Goal: Task Accomplishment & Management: Manage account settings

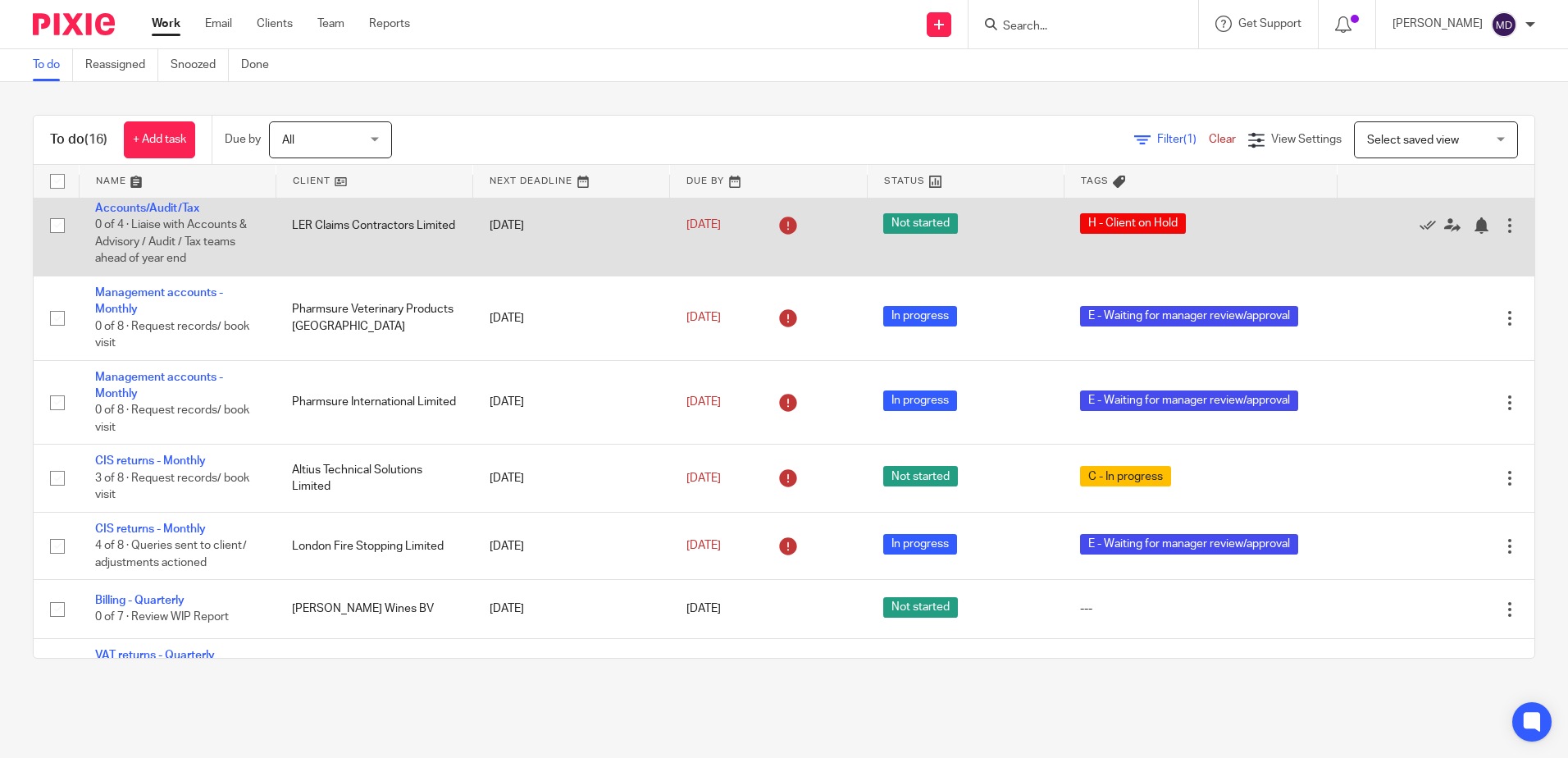
scroll to position [328, 0]
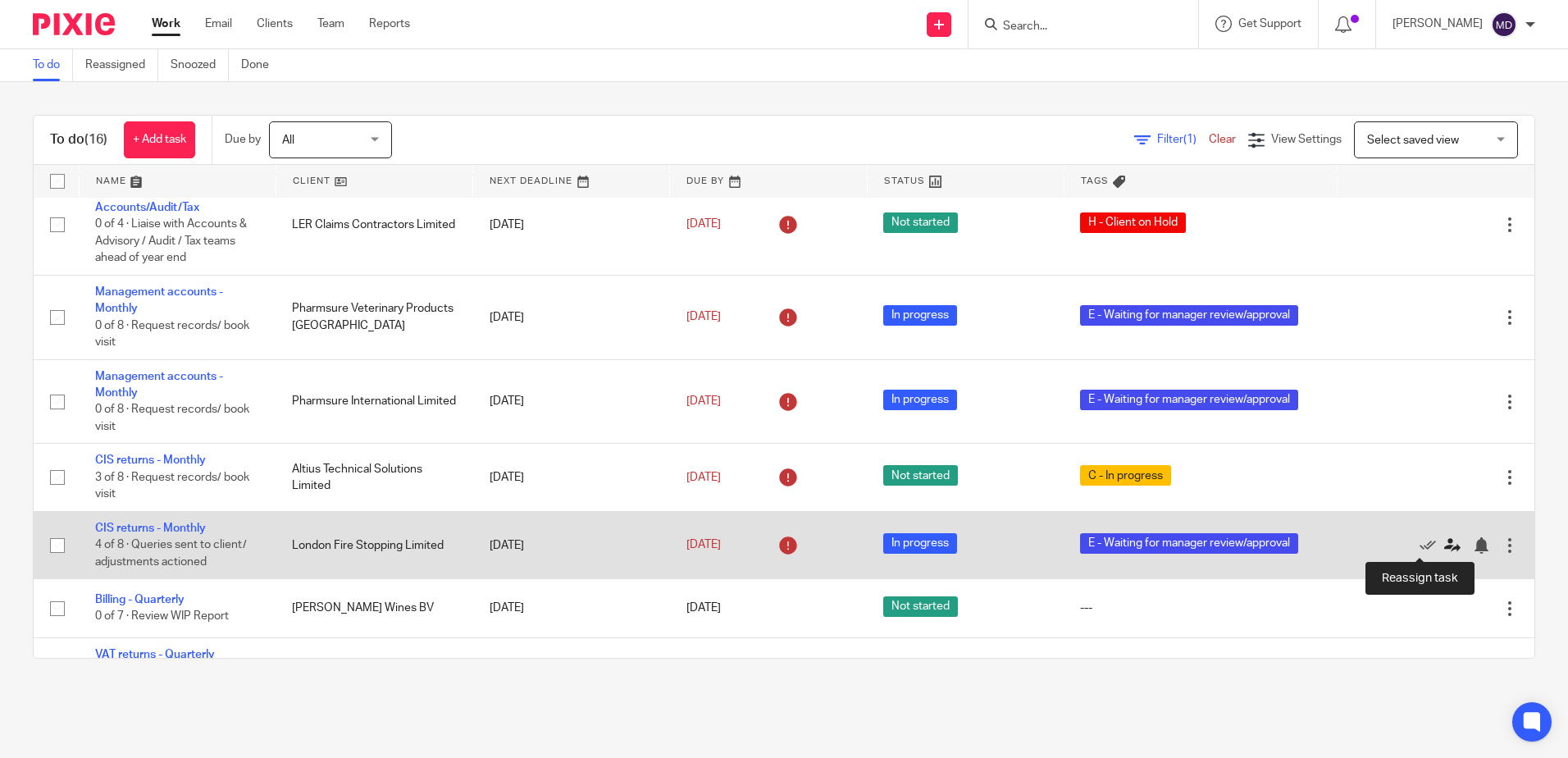
click at [1444, 544] on icon at bounding box center [1452, 546] width 17 height 17
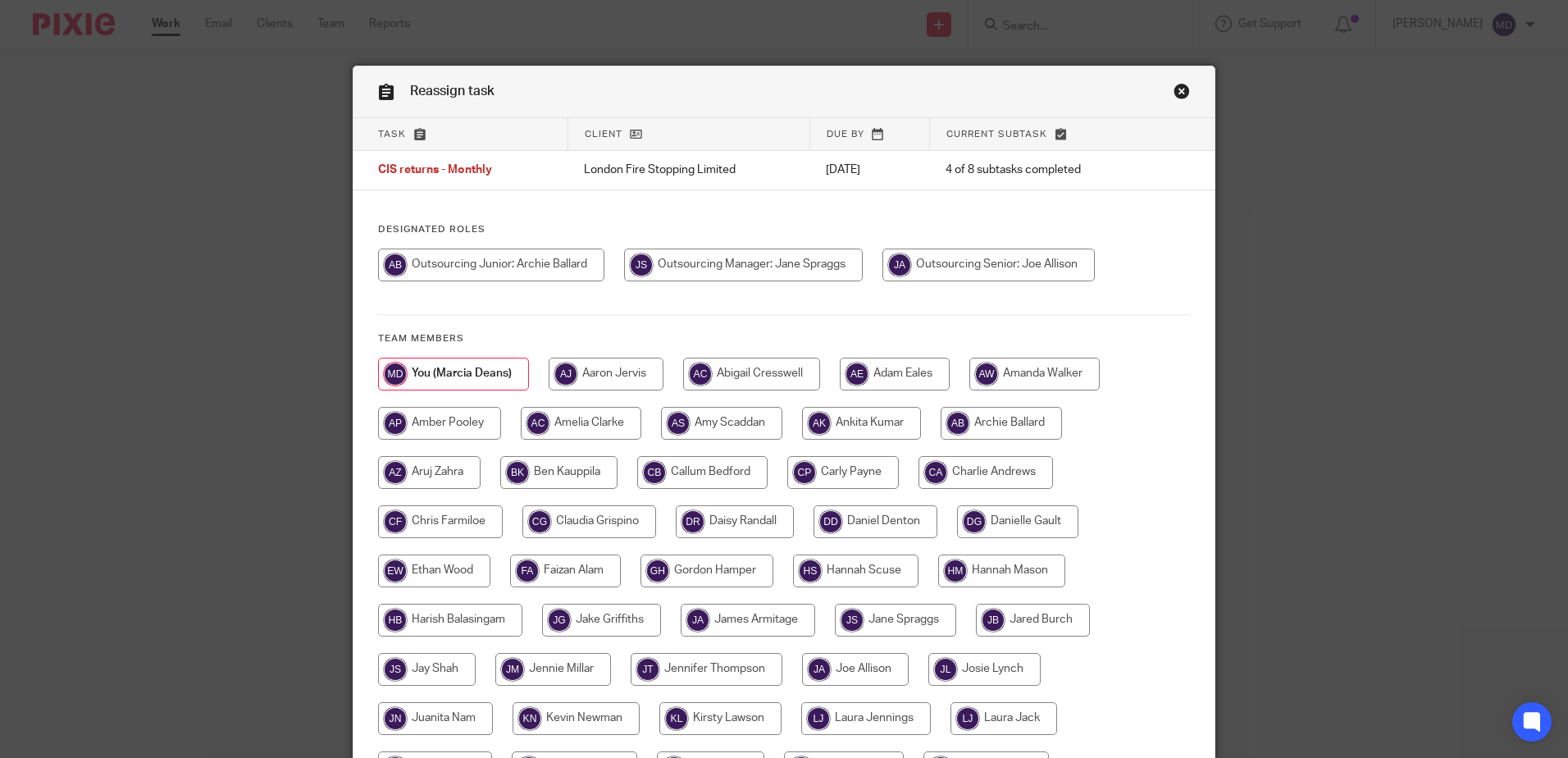
click at [841, 468] on input "radio" at bounding box center [843, 472] width 111 height 32
radio input "true"
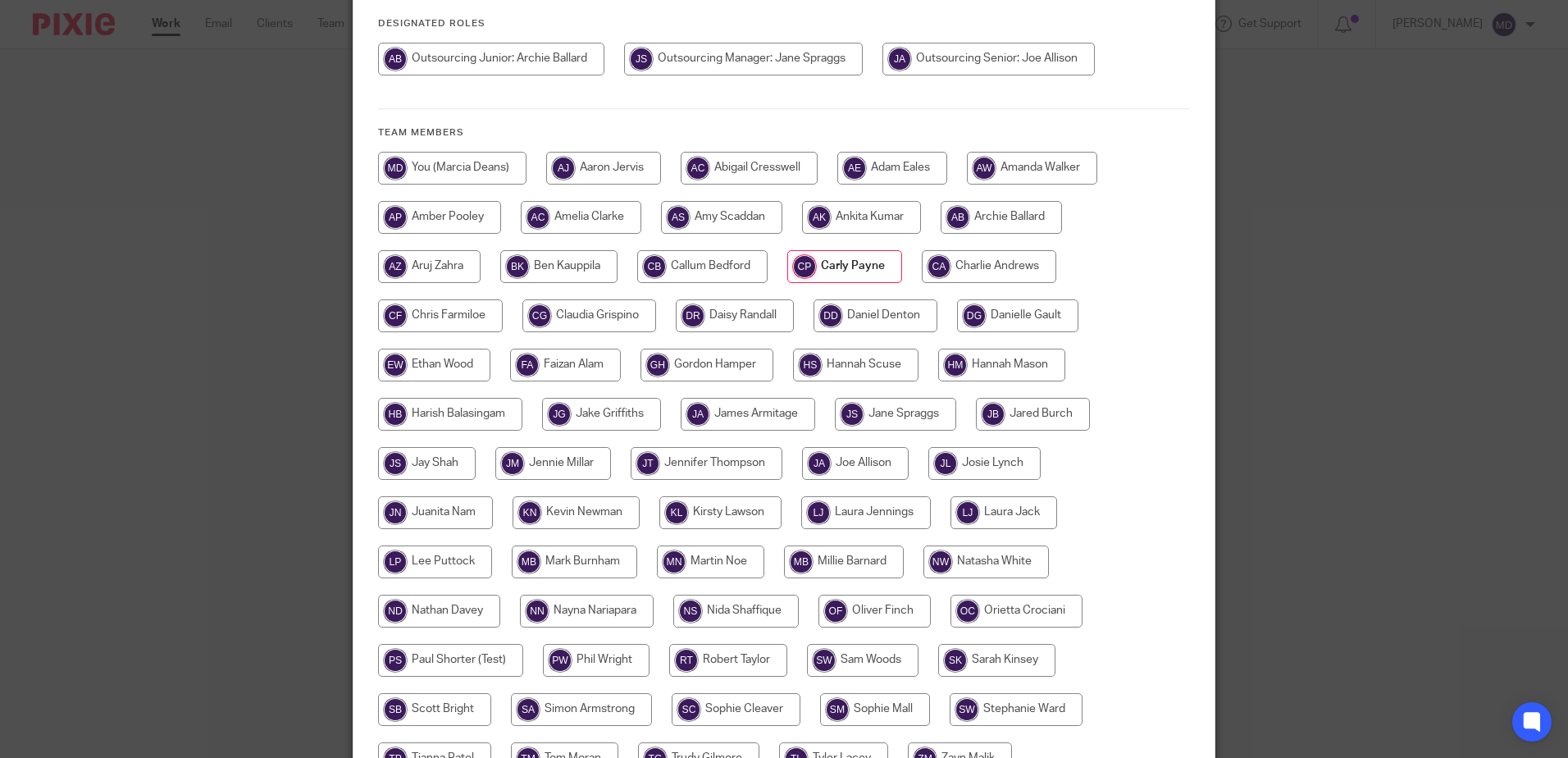
scroll to position [375, 0]
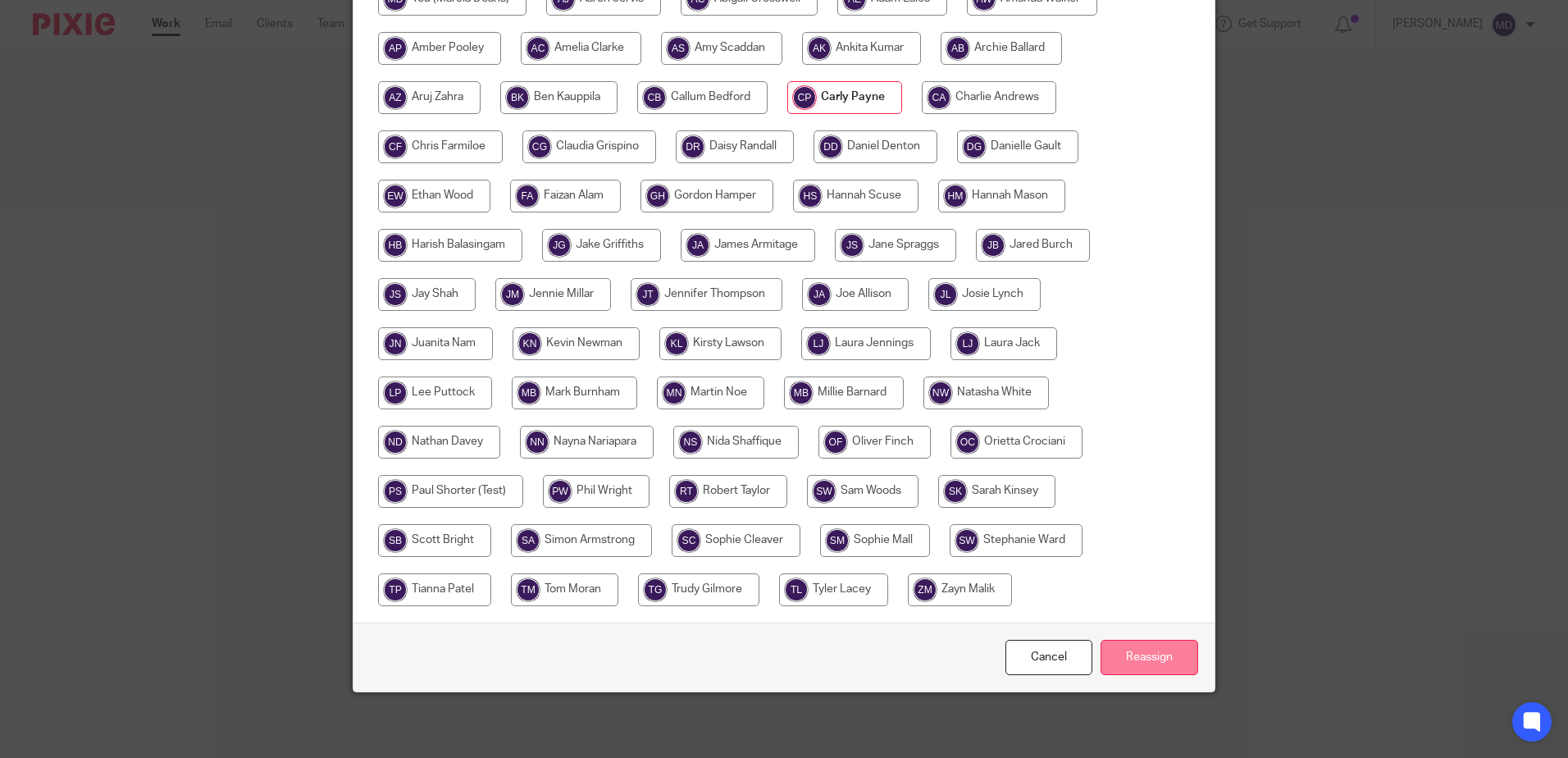
click at [1141, 658] on input "Reassign" at bounding box center [1149, 658] width 97 height 35
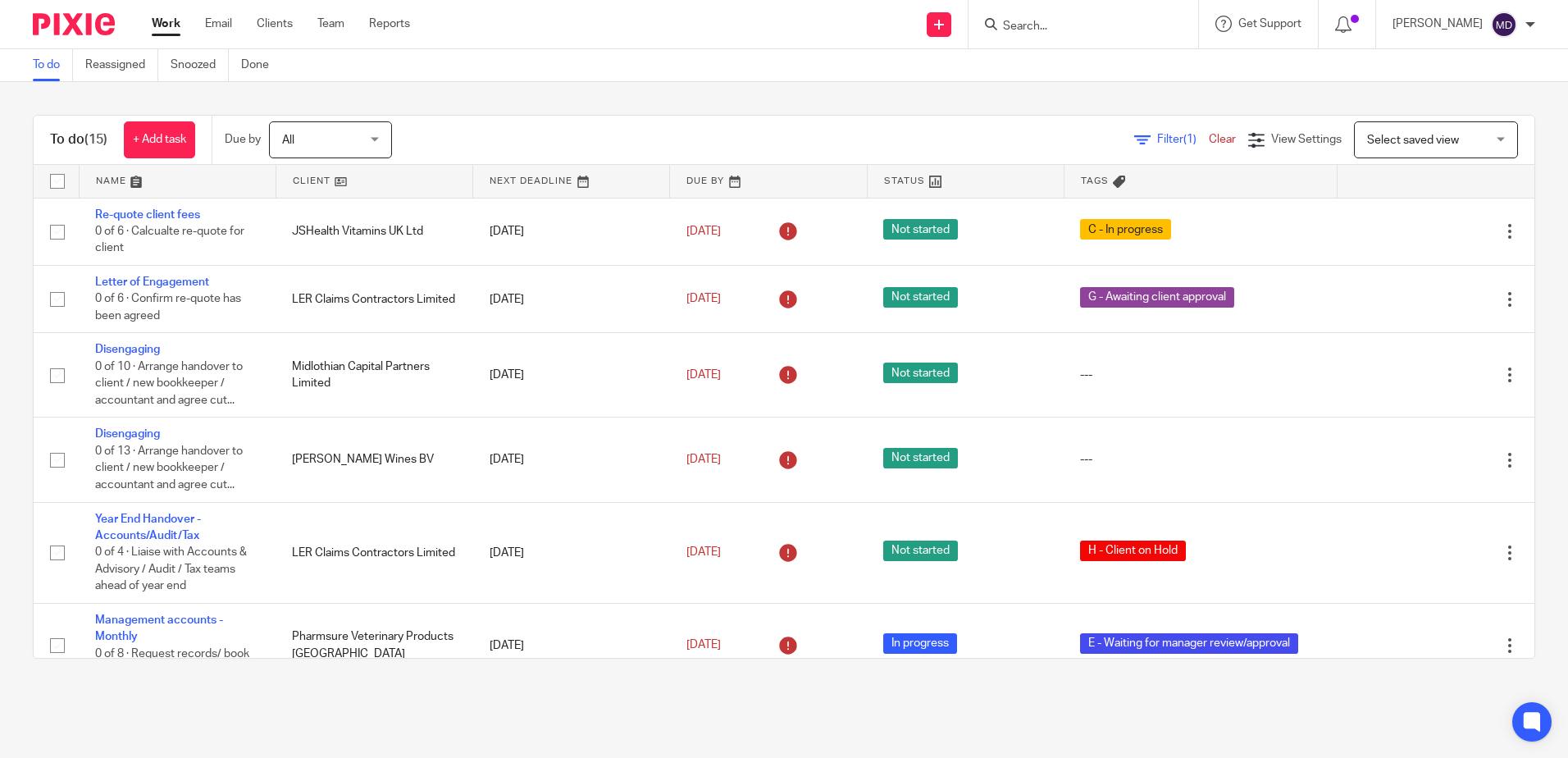
click at [316, 174] on link at bounding box center [374, 181] width 196 height 32
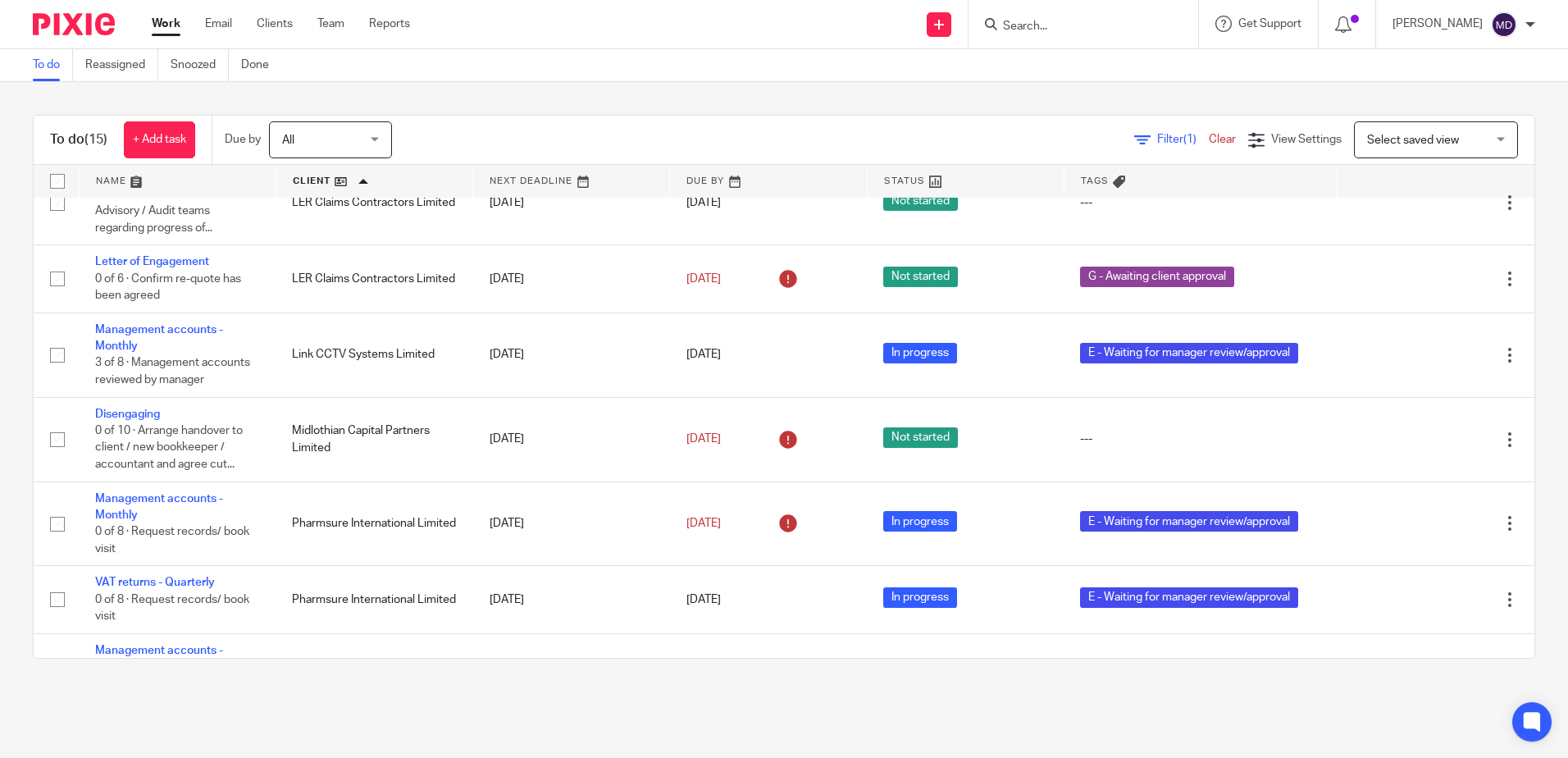
scroll to position [246, 0]
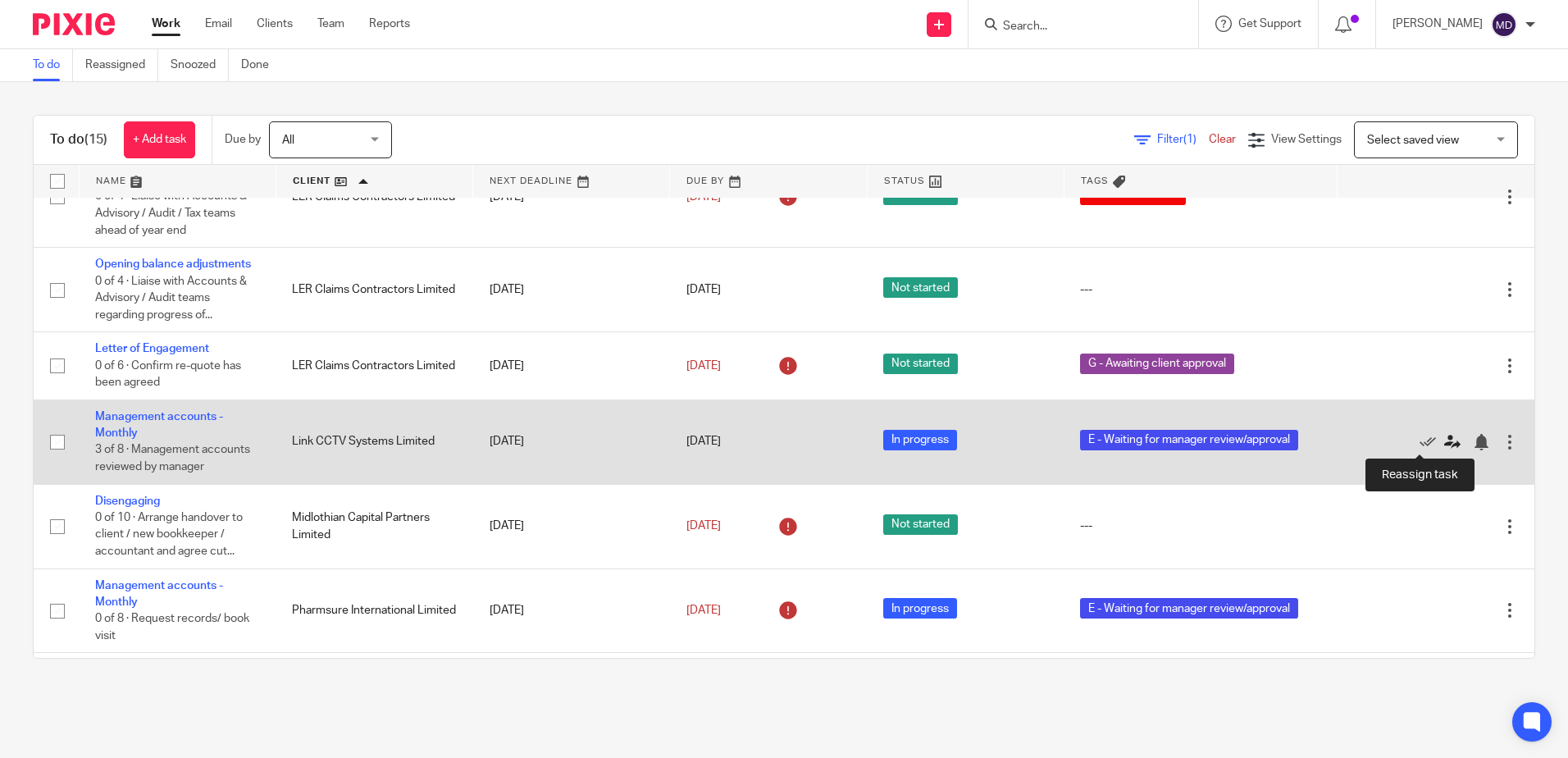
click at [1444, 441] on icon at bounding box center [1452, 442] width 17 height 17
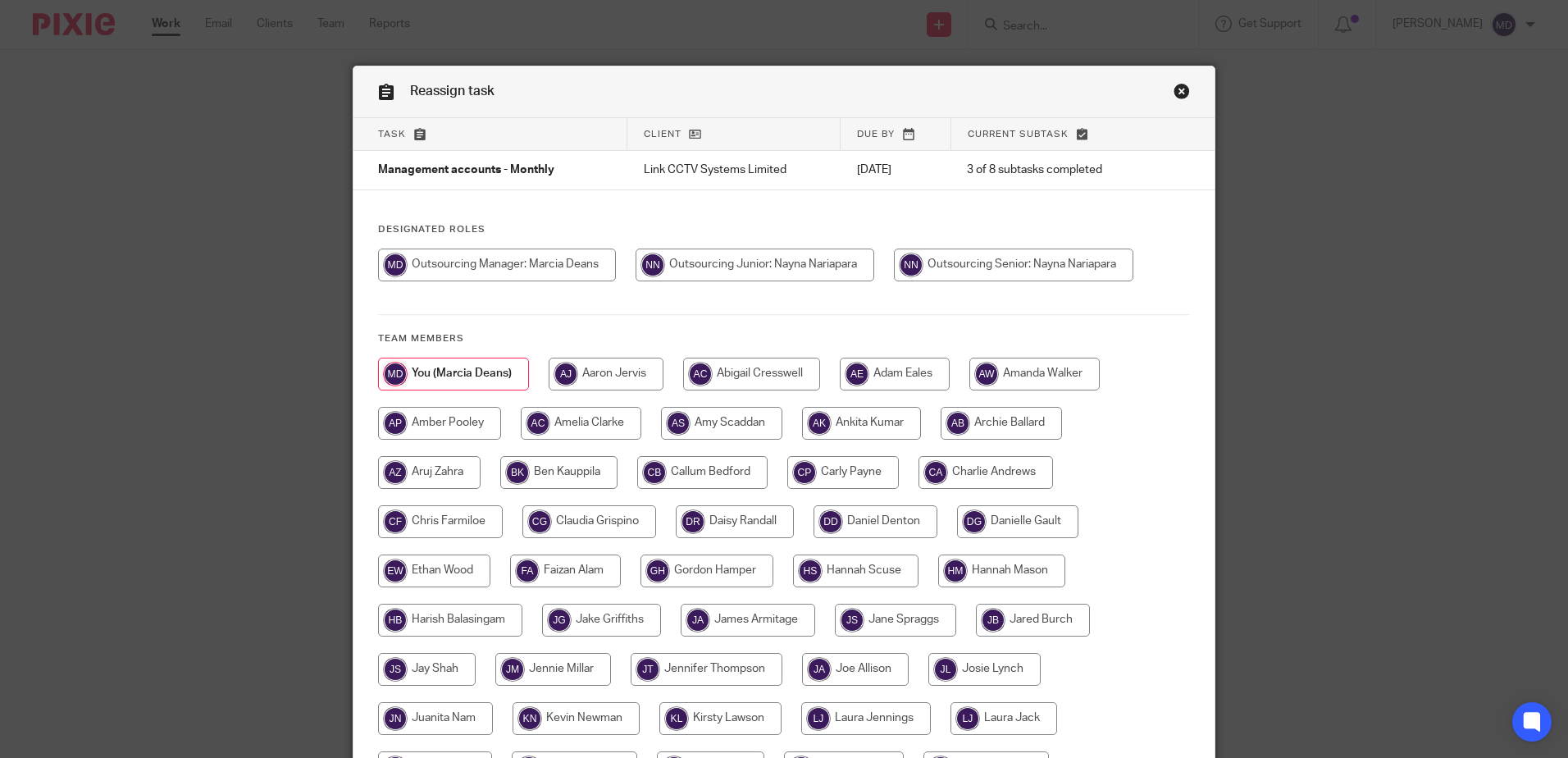
click at [857, 476] on input "radio" at bounding box center [843, 472] width 111 height 32
radio input "true"
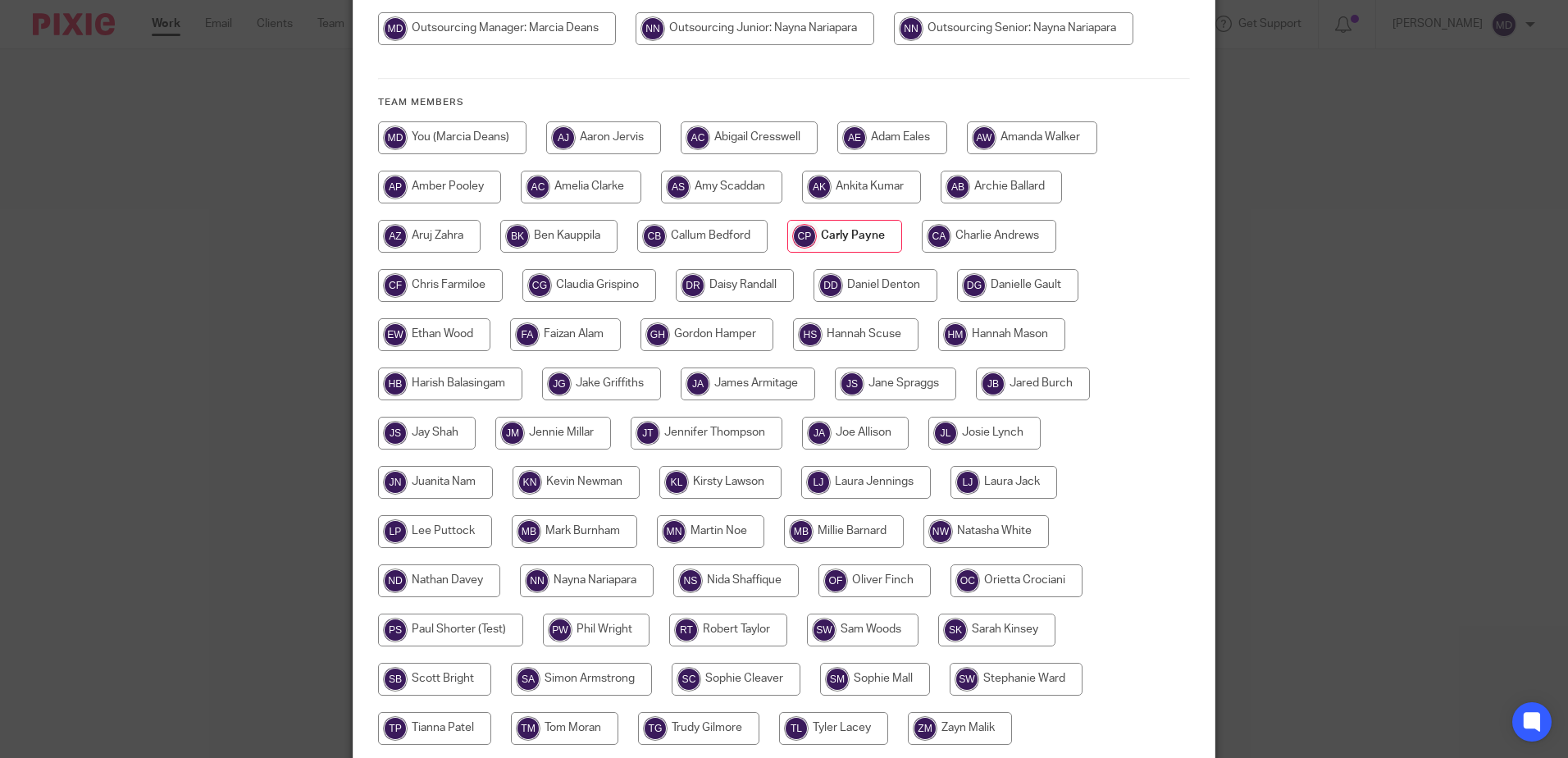
scroll to position [375, 0]
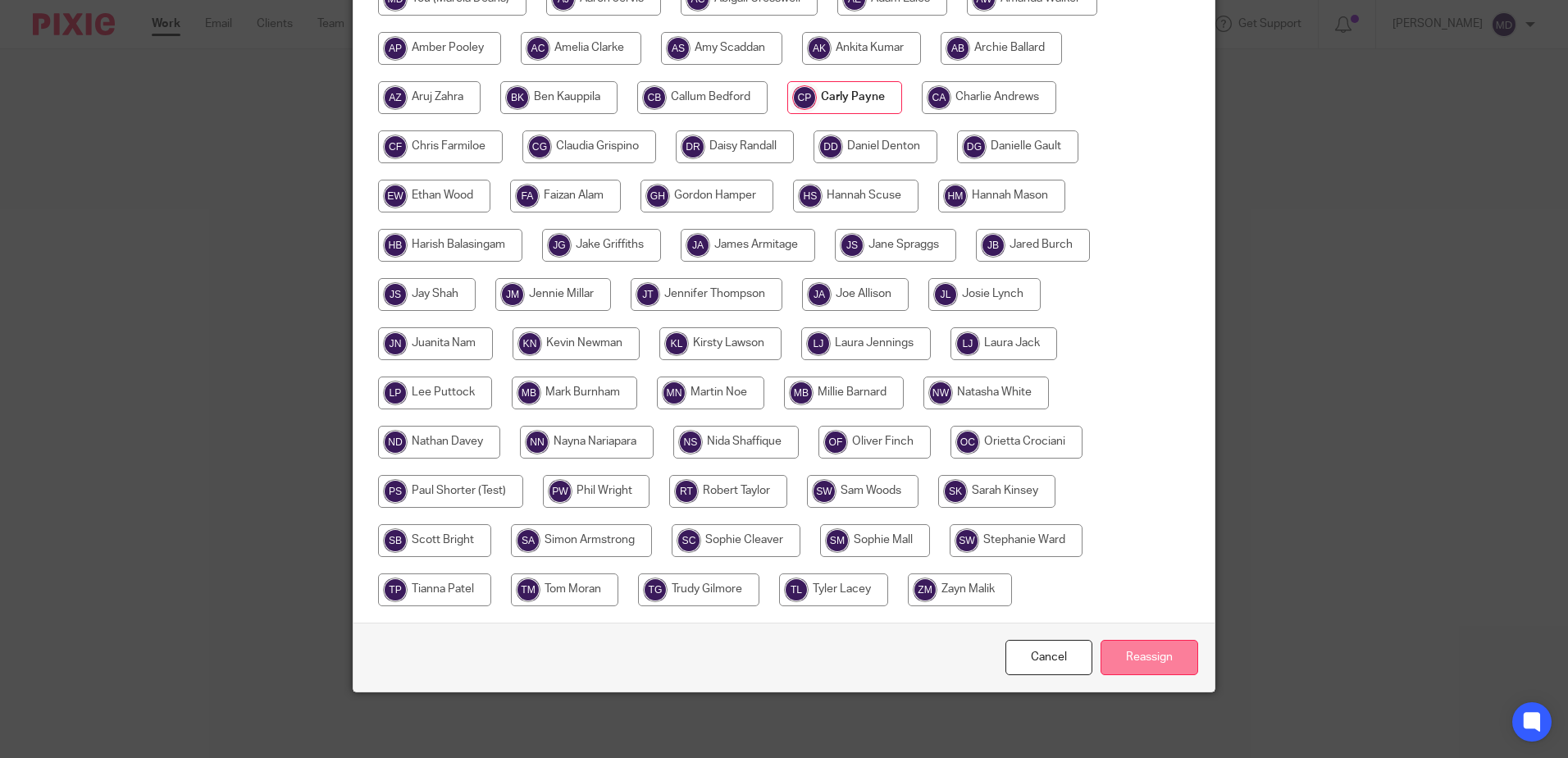
click at [1140, 665] on input "Reassign" at bounding box center [1149, 658] width 97 height 35
